Goal: Transaction & Acquisition: Purchase product/service

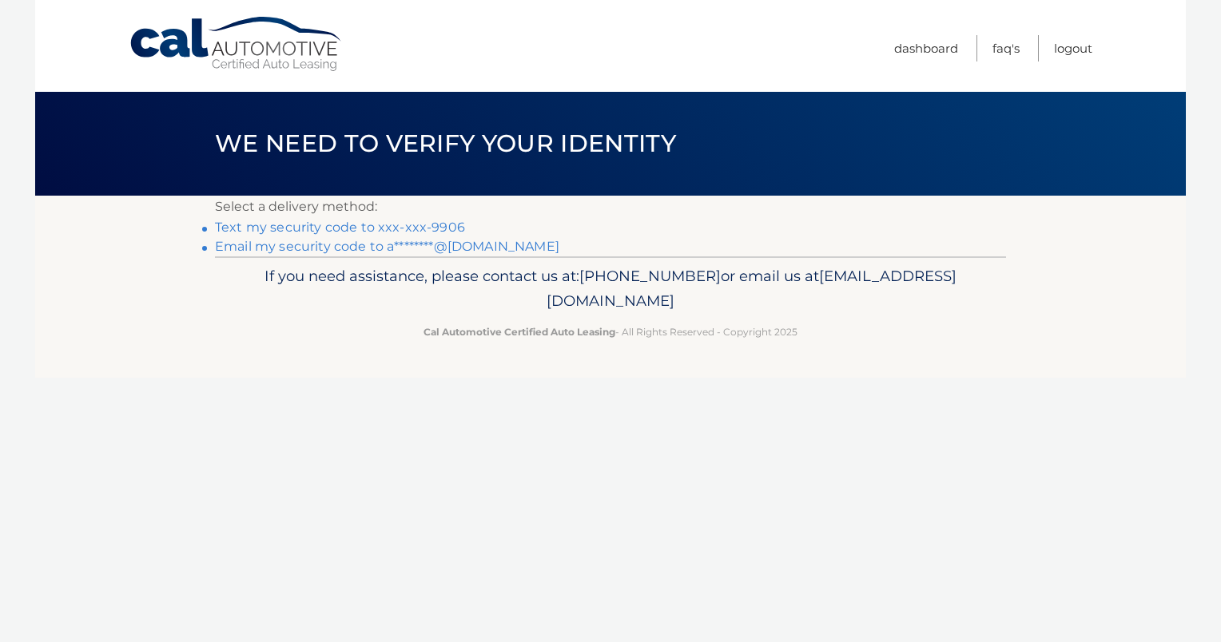
click at [401, 225] on link "Text my security code to xxx-xxx-9906" at bounding box center [340, 227] width 250 height 15
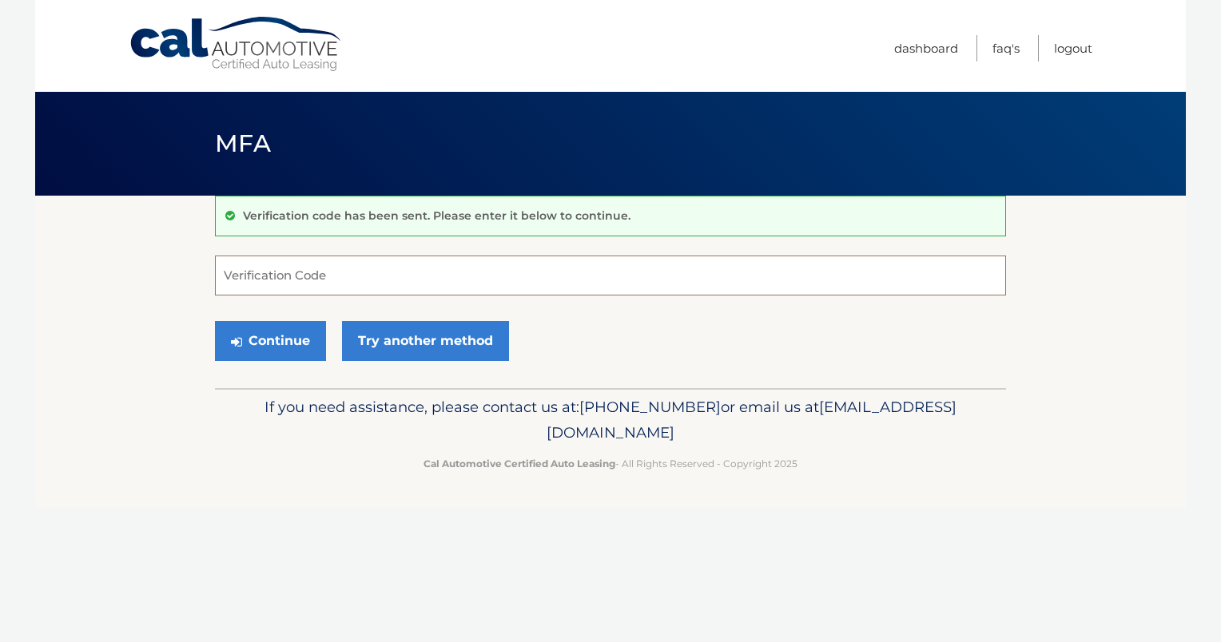
click at [641, 276] on input "Verification Code" at bounding box center [610, 276] width 791 height 40
type input "896299"
click at [302, 340] on button "Continue" at bounding box center [270, 341] width 111 height 40
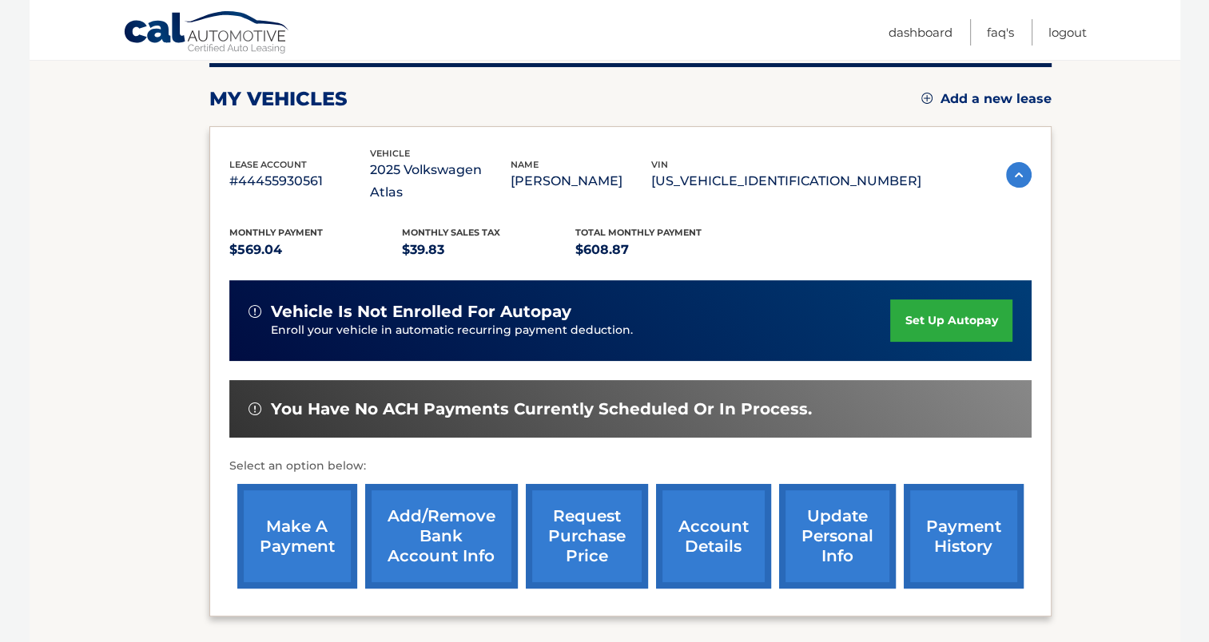
scroll to position [240, 0]
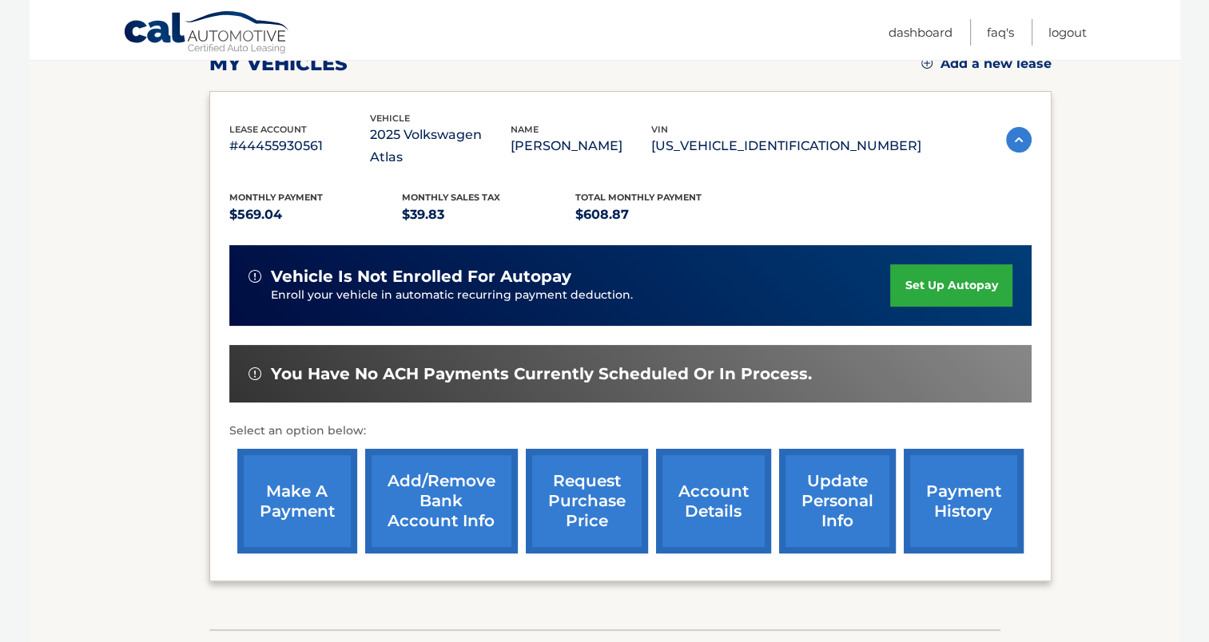
click at [705, 485] on link "account details" at bounding box center [713, 501] width 115 height 105
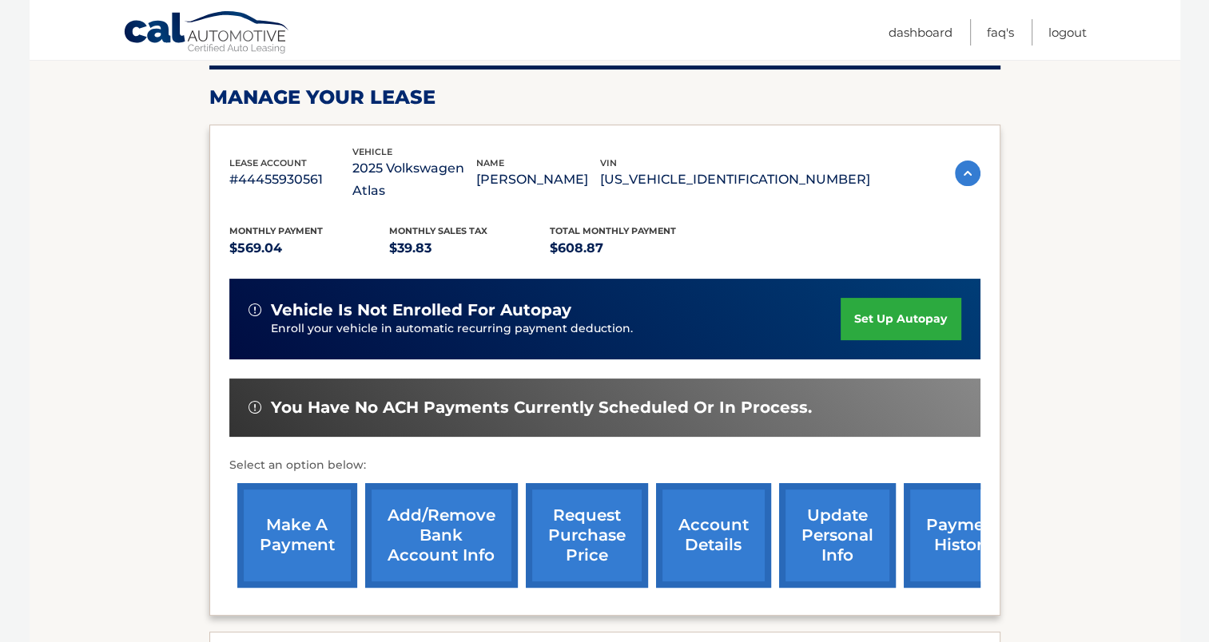
scroll to position [240, 0]
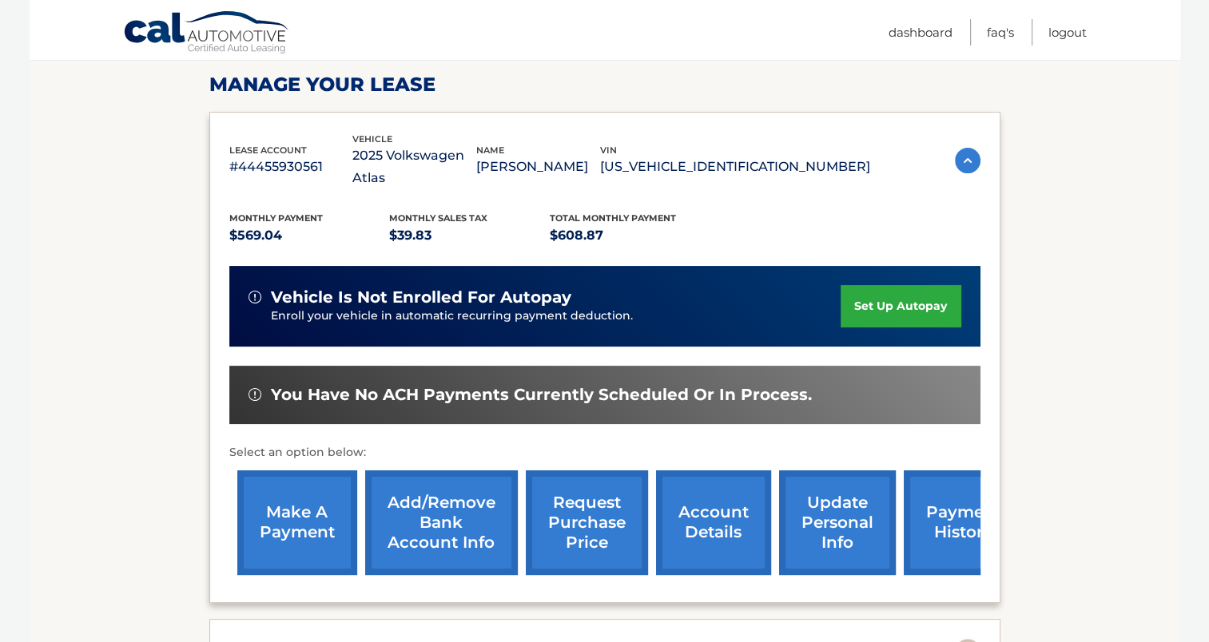
click at [316, 497] on link "make a payment" at bounding box center [297, 522] width 120 height 105
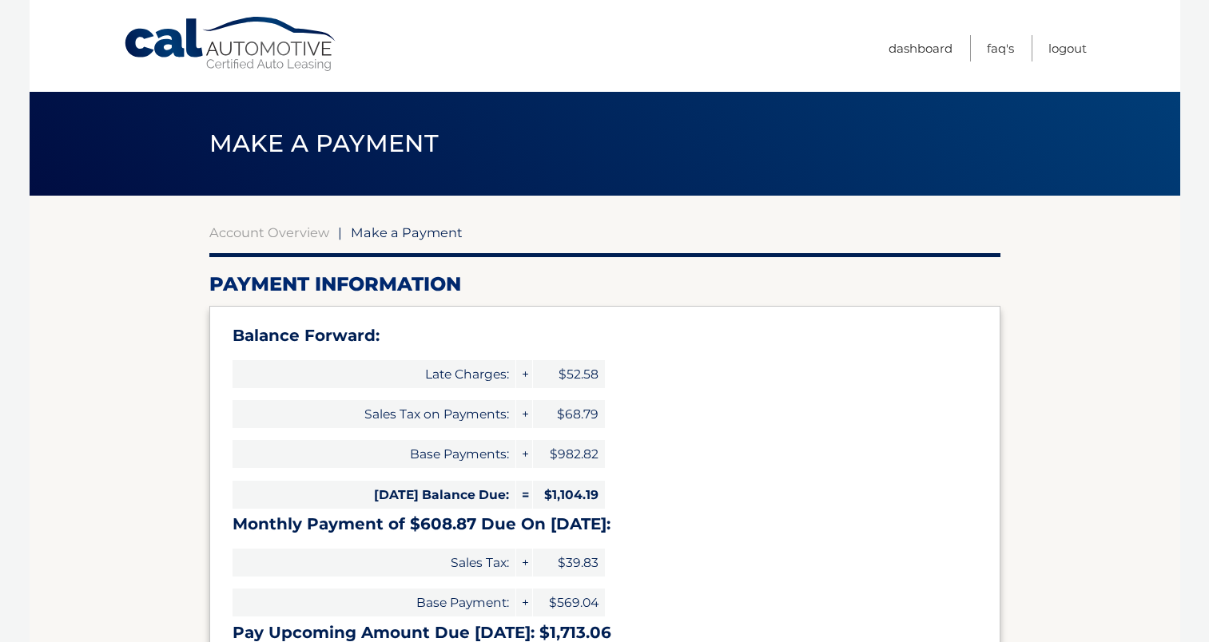
select select "NWQyNmJhZDItNjQyNi00NWUxLTk0MzYtNzdkNzgwNTM3N2Qz"
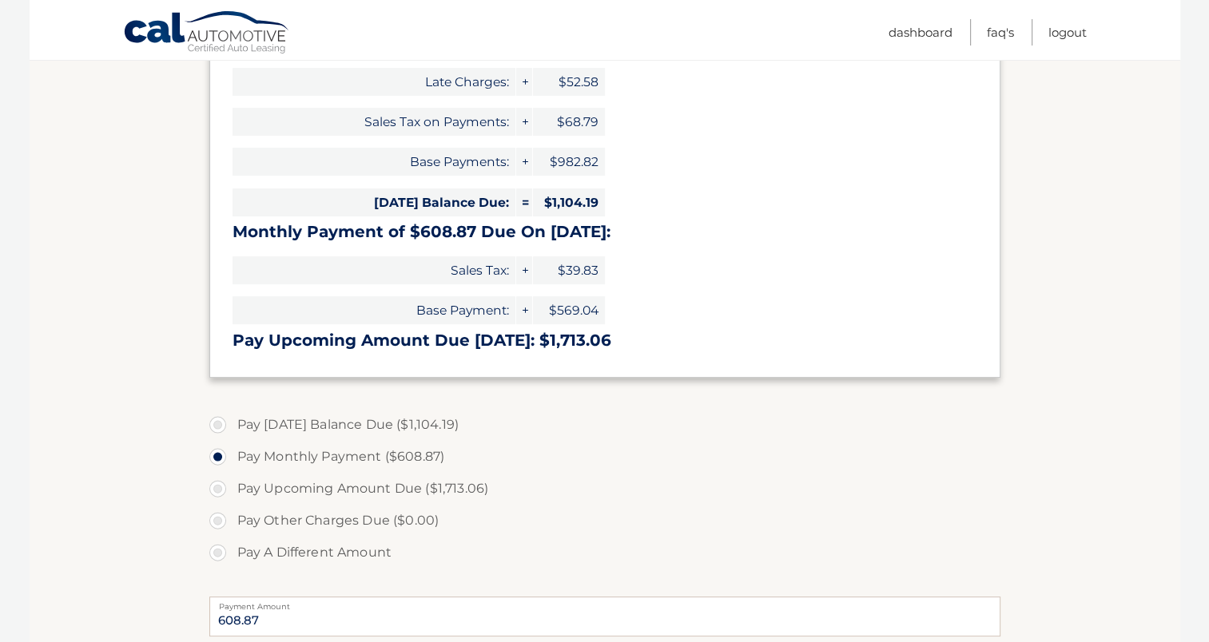
scroll to position [320, 0]
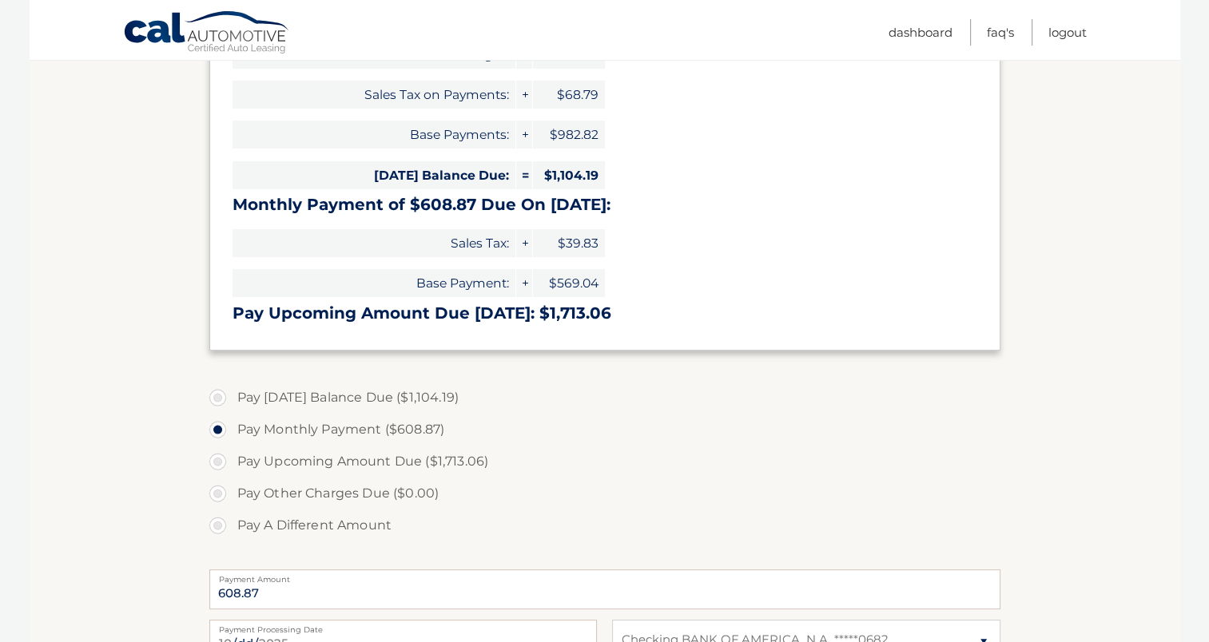
click at [212, 524] on label "Pay A Different Amount" at bounding box center [604, 526] width 791 height 32
click at [216, 524] on input "Pay A Different Amount" at bounding box center [224, 523] width 16 height 26
radio input "true"
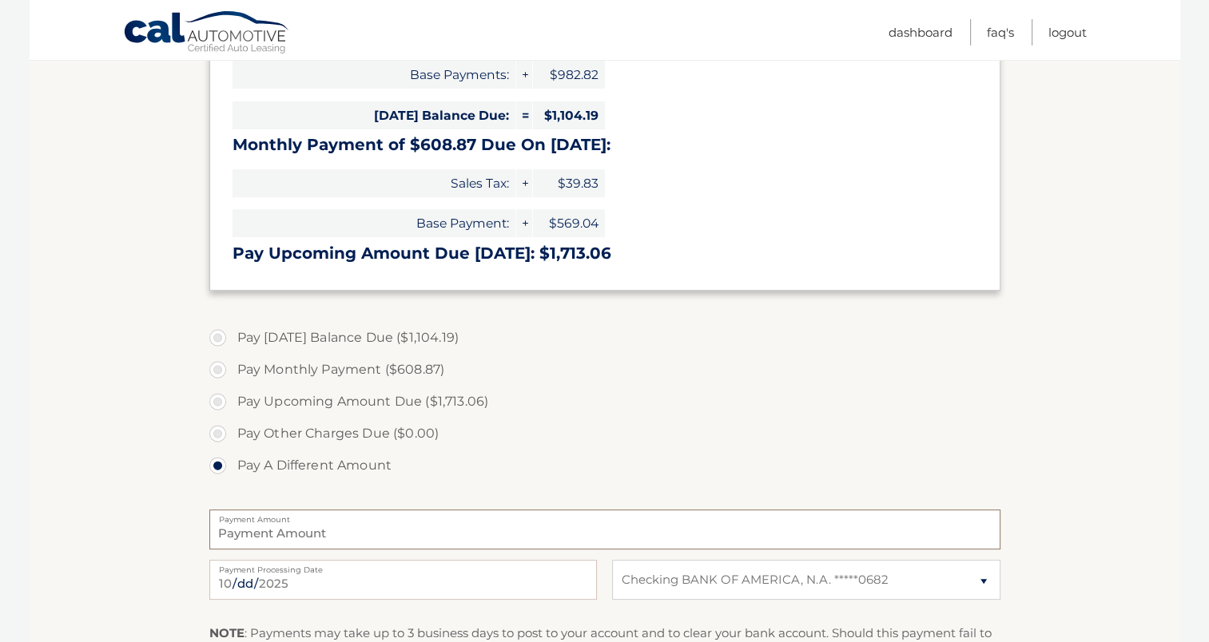
scroll to position [407, 0]
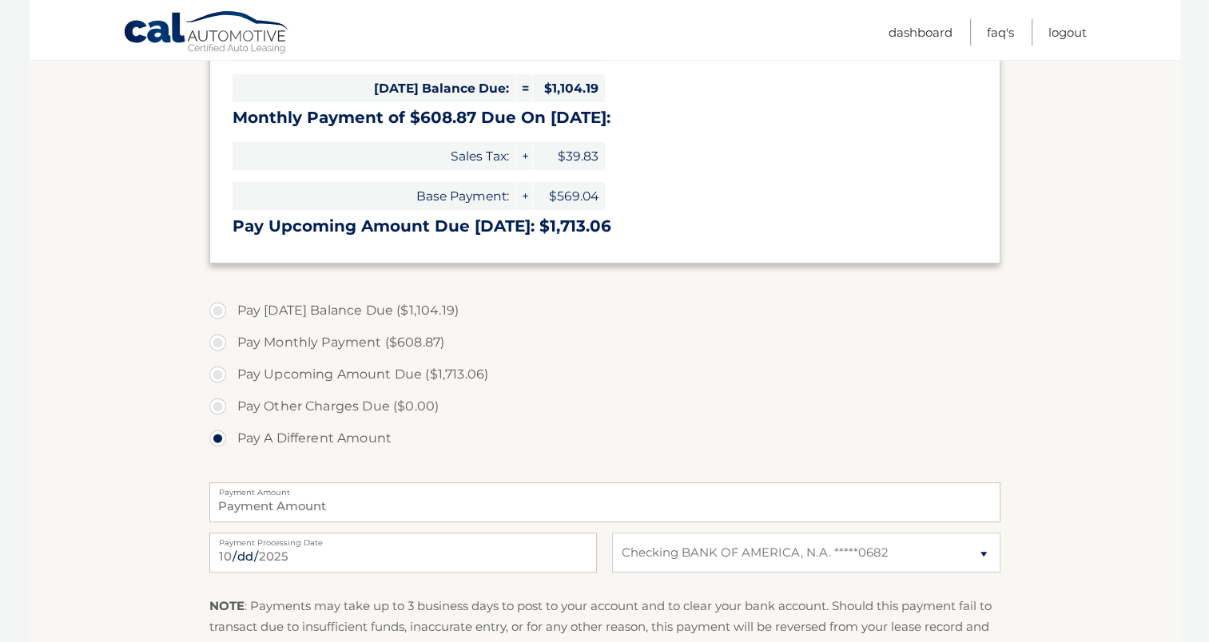
click at [214, 341] on label "Pay Monthly Payment ($608.87)" at bounding box center [604, 343] width 791 height 32
click at [216, 341] on input "Pay Monthly Payment ($608.87)" at bounding box center [224, 340] width 16 height 26
radio input "true"
type input "608.87"
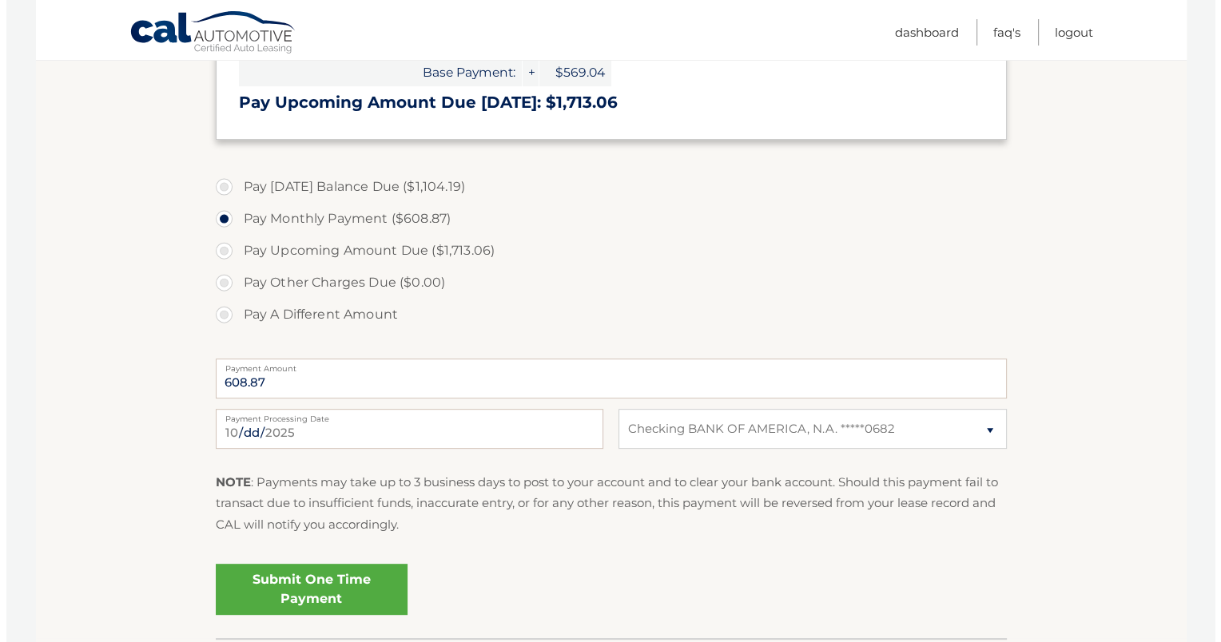
scroll to position [566, 0]
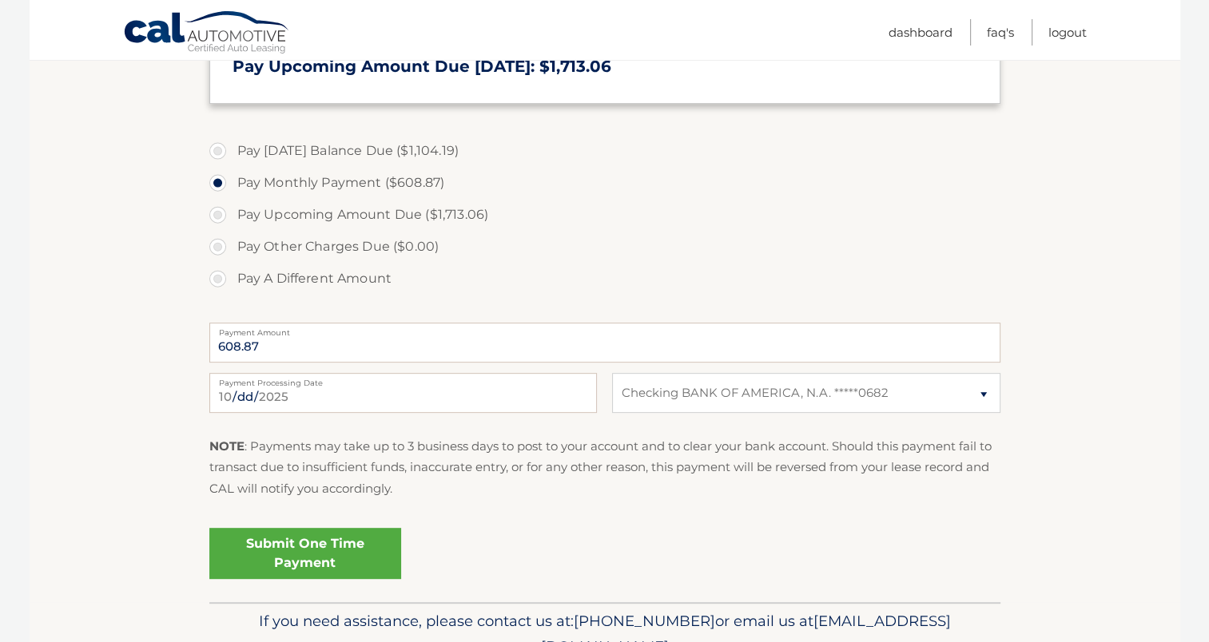
click at [357, 542] on link "Submit One Time Payment" at bounding box center [305, 553] width 192 height 51
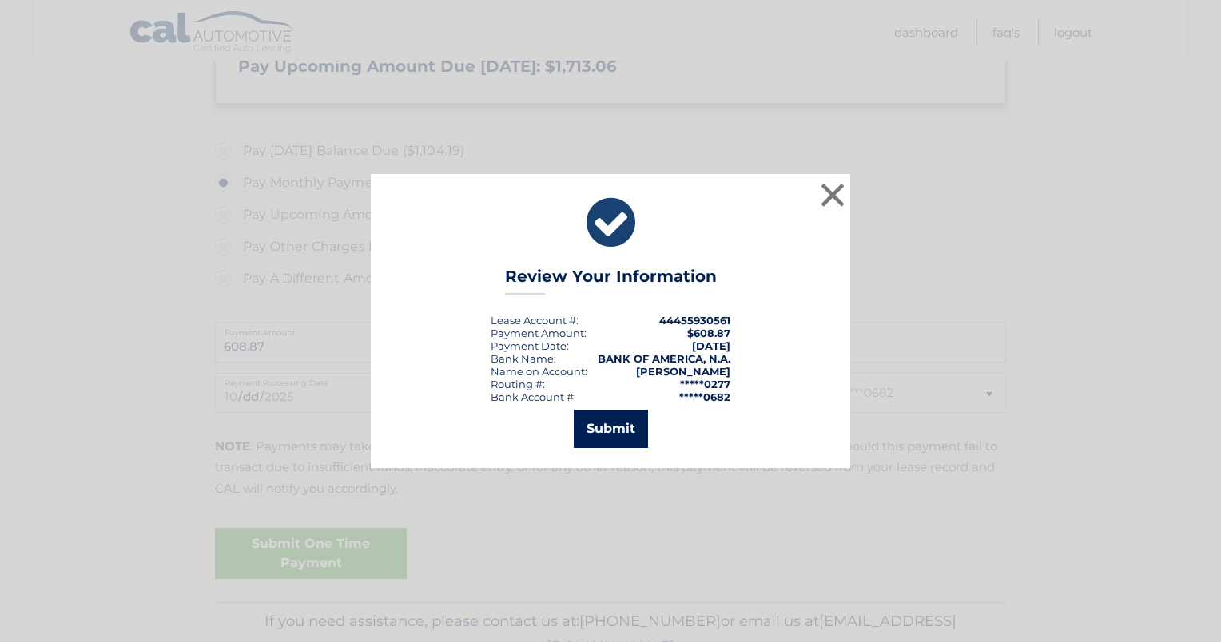
click at [586, 438] on button "Submit" at bounding box center [611, 429] width 74 height 38
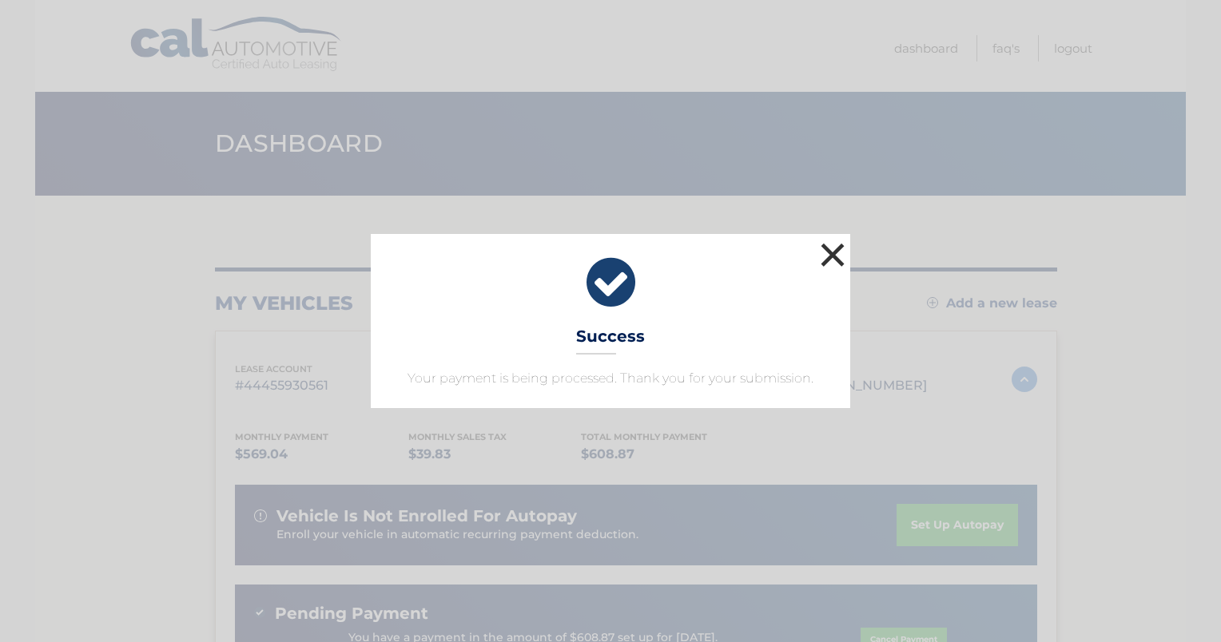
click at [823, 259] on button "×" at bounding box center [832, 255] width 32 height 32
